Goal: Task Accomplishment & Management: Use online tool/utility

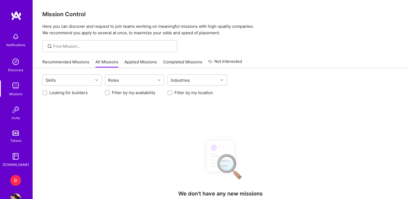
click at [15, 178] on div "D" at bounding box center [15, 180] width 11 height 11
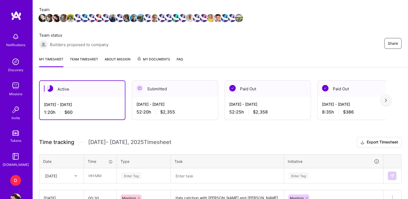
scroll to position [116, 0]
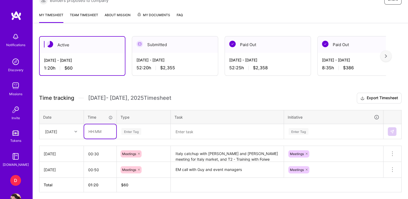
click at [94, 137] on input "text" at bounding box center [100, 131] width 32 height 14
type input "00:45"
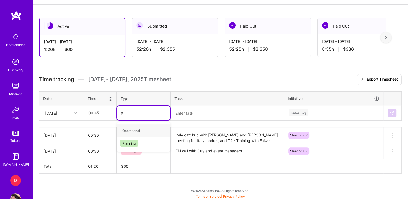
type input "pl"
click at [130, 130] on span "Planning" at bounding box center [129, 130] width 19 height 7
click at [167, 124] on div "Time tracking [DATE] - [DATE] Timesheet Export Timesheet Date Time Type Task In…" at bounding box center [220, 124] width 363 height 100
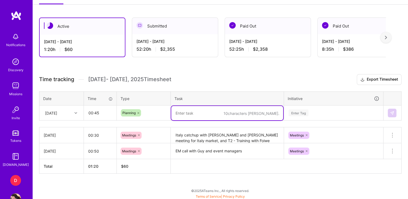
click at [185, 114] on textarea at bounding box center [227, 113] width 112 height 14
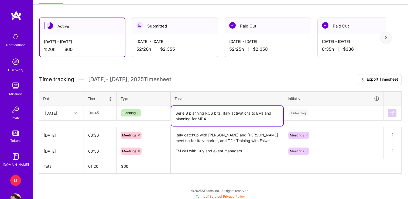
type textarea "Serie B planning ROS bits; Italy activations to EMs and planning for MD4"
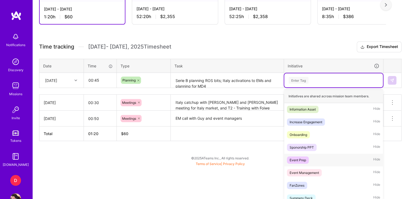
click at [295, 161] on div "Event Prep" at bounding box center [298, 160] width 16 height 6
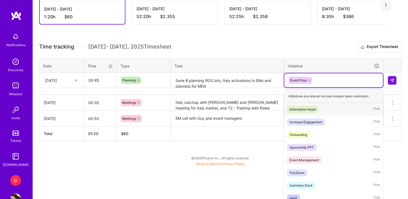
click at [323, 87] on div "option Event Prep, selected. option Information Asset focused, 1 of 34. 33 resu…" at bounding box center [334, 80] width 99 height 14
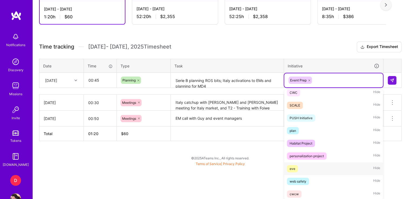
scroll to position [270, 0]
click at [293, 131] on div "plan" at bounding box center [293, 131] width 6 height 6
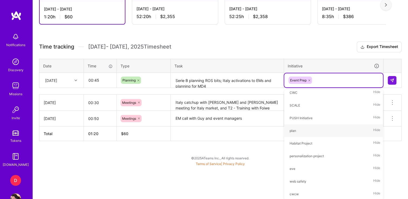
scroll to position [135, 0]
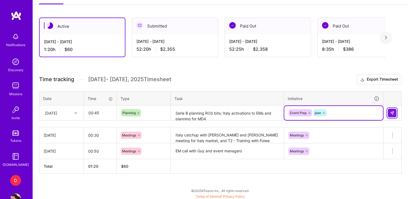
click at [390, 110] on button at bounding box center [392, 113] width 9 height 9
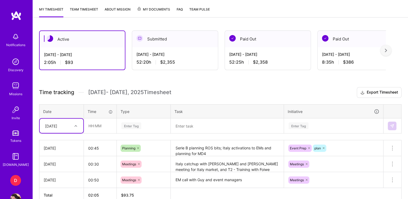
scroll to position [122, 0]
